Goal: Find specific page/section: Find specific page/section

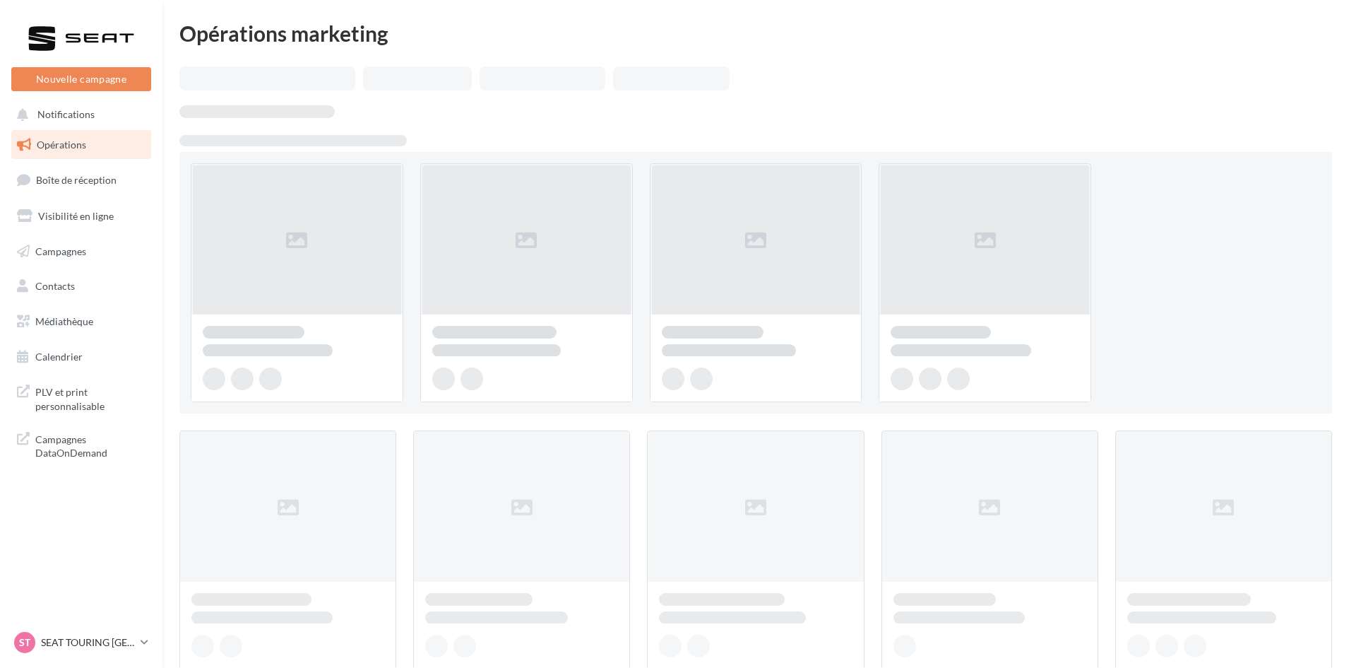
click at [98, 397] on span "PLV et print personnalisable" at bounding box center [90, 397] width 110 height 30
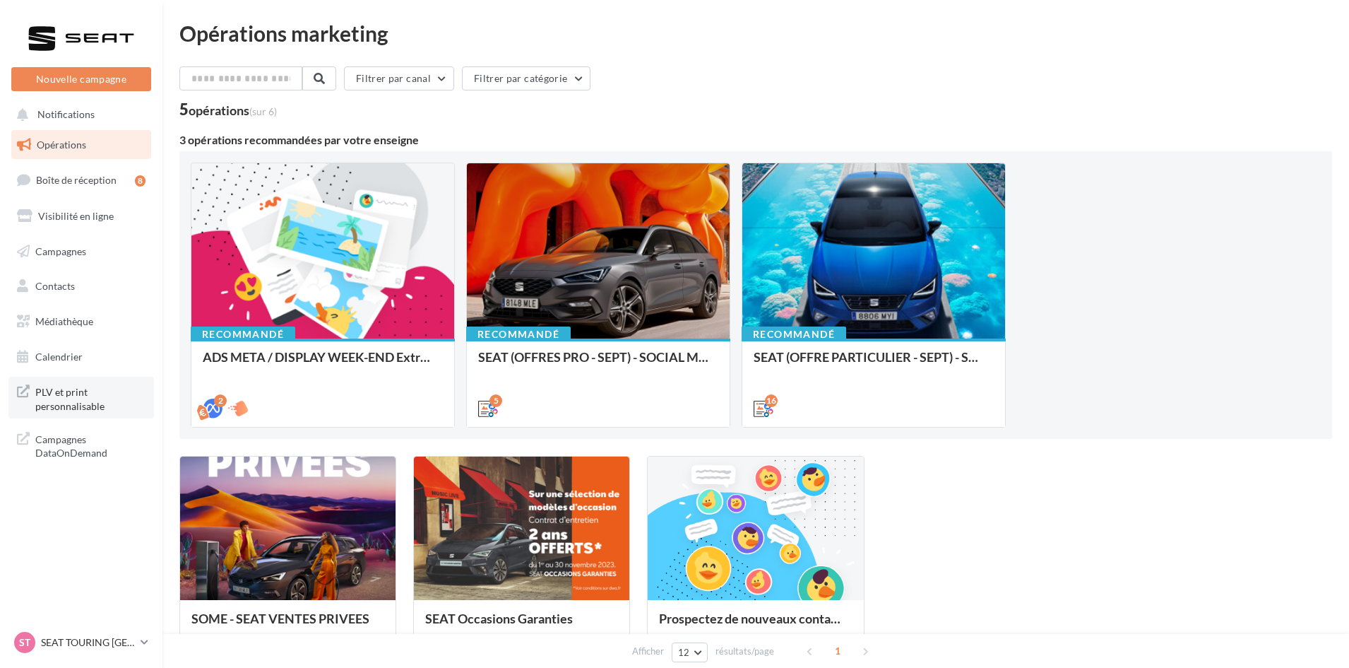
click at [85, 403] on span "PLV et print personnalisable" at bounding box center [90, 397] width 110 height 30
click at [118, 398] on span "PLV et print personnalisable" at bounding box center [90, 397] width 110 height 30
click at [92, 391] on span "PLV et print personnalisable" at bounding box center [90, 397] width 110 height 30
click at [94, 649] on p "SEAT TOURING [GEOGRAPHIC_DATA]" at bounding box center [88, 642] width 94 height 14
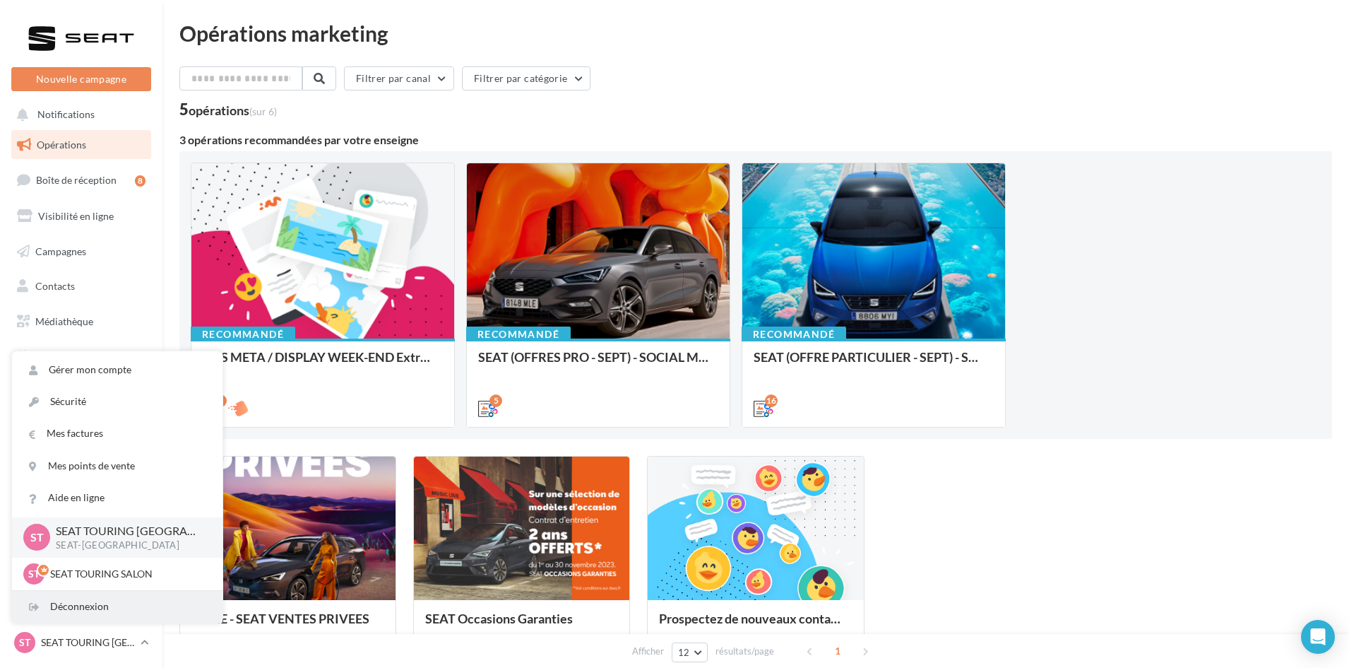
click at [91, 605] on div "Déconnexion" at bounding box center [117, 607] width 211 height 32
